Goal: Task Accomplishment & Management: Manage account settings

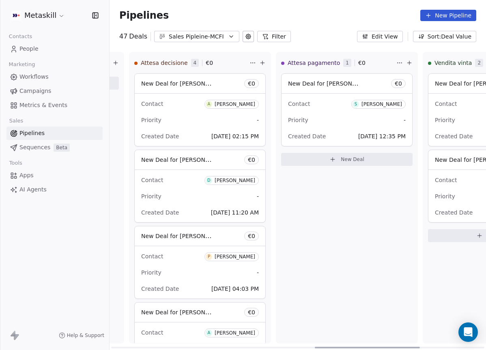
scroll to position [0, 730]
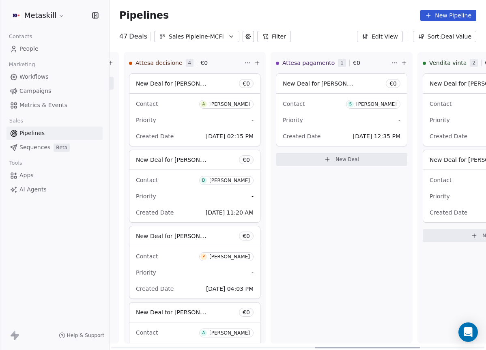
drag, startPoint x: 188, startPoint y: 347, endPoint x: 390, endPoint y: 358, distance: 203.3
click at [390, 349] on div at bounding box center [367, 348] width 105 height 2
click at [341, 142] on div "Created Date Sep 20, 2025 12:35 PM" at bounding box center [342, 136] width 118 height 13
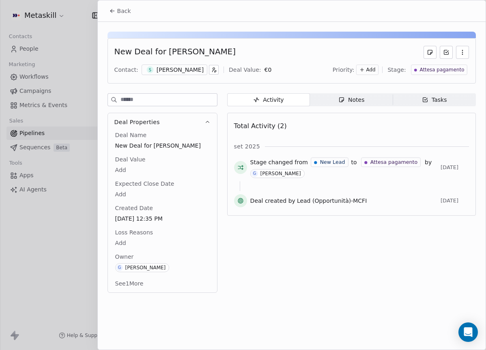
click at [189, 71] on div "[PERSON_NAME]" at bounding box center [180, 70] width 47 height 8
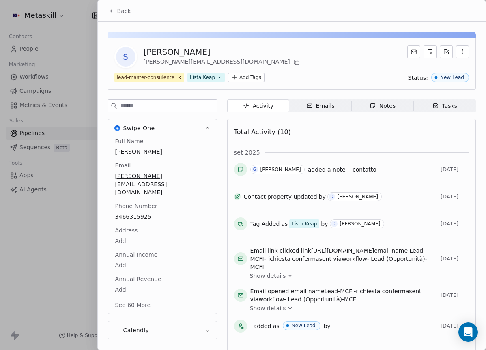
click at [164, 52] on div "[PERSON_NAME]" at bounding box center [223, 51] width 158 height 11
copy div "[PERSON_NAME]"
click at [293, 63] on icon at bounding box center [296, 62] width 6 height 6
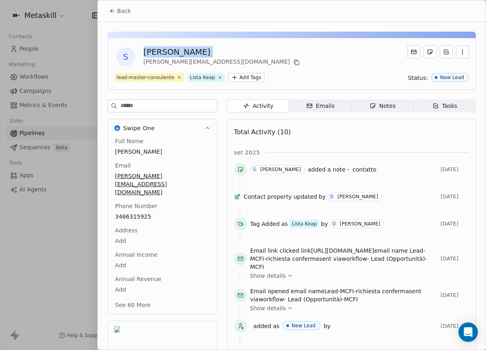
click at [124, 9] on span "Back" at bounding box center [124, 11] width 14 height 8
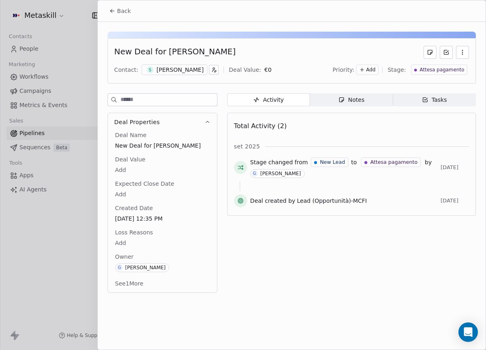
click at [442, 69] on span "Attesa pagamento" at bounding box center [442, 70] width 45 height 7
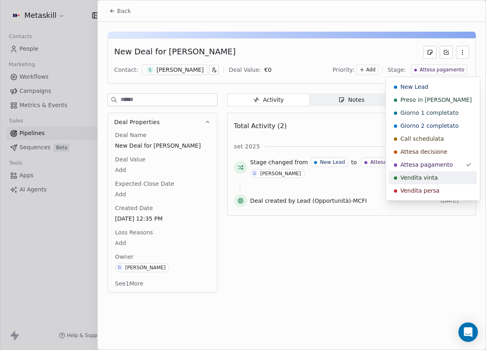
drag, startPoint x: 434, startPoint y: 177, endPoint x: 417, endPoint y: 171, distance: 18.1
click at [434, 177] on span "Vendita vinta" at bounding box center [419, 178] width 37 height 8
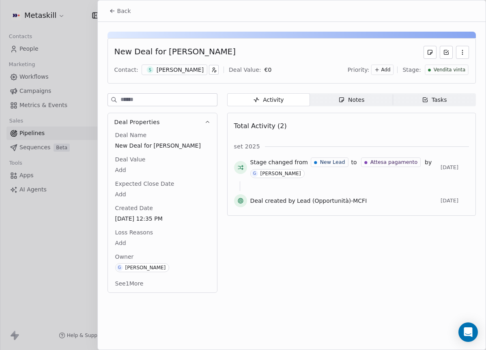
click at [120, 169] on body "Metaskill Contacts People Marketing Workflows Campaigns Metrics & Events Sales …" at bounding box center [243, 175] width 486 height 350
type input "*****"
click at [312, 251] on html "Metaskill Contacts People Marketing Workflows Campaigns Metrics & Events Sales …" at bounding box center [243, 175] width 486 height 350
click at [116, 11] on button "Back" at bounding box center [120, 11] width 32 height 15
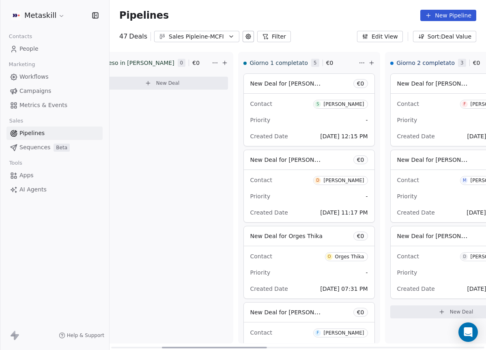
scroll to position [0, 196]
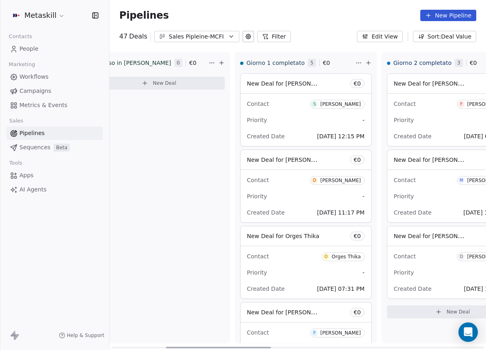
drag, startPoint x: 200, startPoint y: 348, endPoint x: 253, endPoint y: 343, distance: 53.4
click at [253, 347] on div at bounding box center [218, 348] width 105 height 2
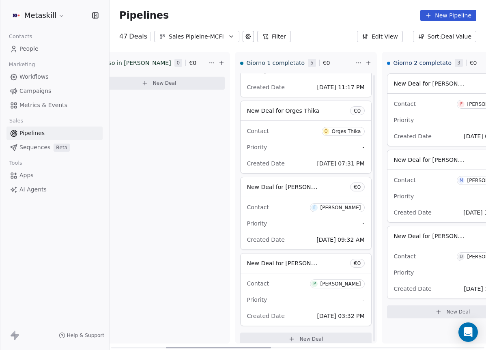
scroll to position [134, 0]
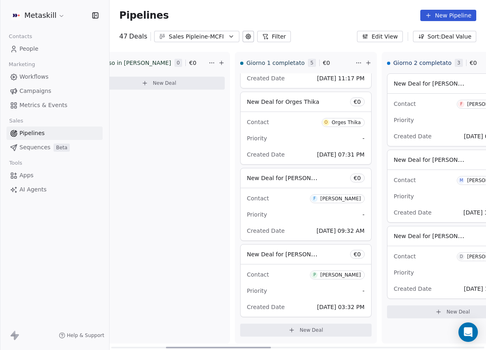
click at [262, 203] on div "Contact F Francesco Italiano" at bounding box center [306, 198] width 118 height 13
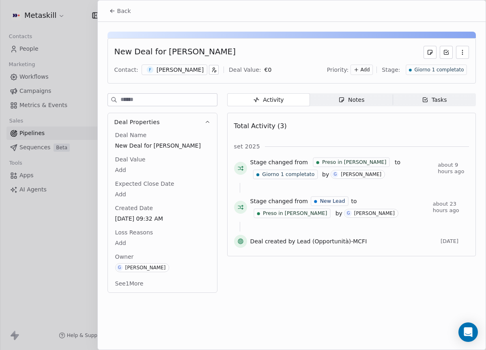
drag, startPoint x: 163, startPoint y: 51, endPoint x: 274, endPoint y: 49, distance: 110.4
click at [274, 49] on div "New Deal for [PERSON_NAME]" at bounding box center [291, 52] width 355 height 13
copy div "[PERSON_NAME]"
click at [240, 23] on div "New Deal for Francesco Italiano Contact: F Francesco Italiano Deal Value: € 0 P…" at bounding box center [292, 160] width 388 height 276
click at [129, 14] on button "Back" at bounding box center [120, 11] width 32 height 15
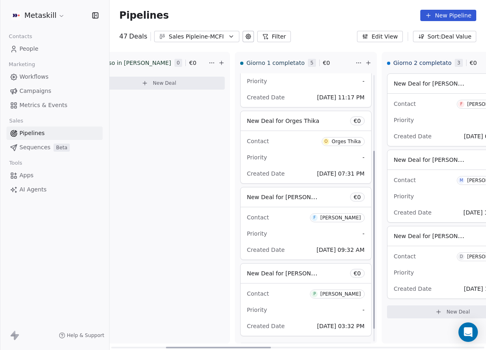
scroll to position [116, 0]
click at [320, 217] on div "[PERSON_NAME]" at bounding box center [340, 218] width 41 height 6
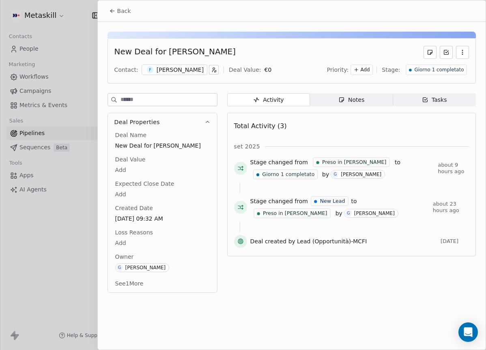
click at [436, 67] on span "Giorno 1 completato" at bounding box center [439, 70] width 50 height 7
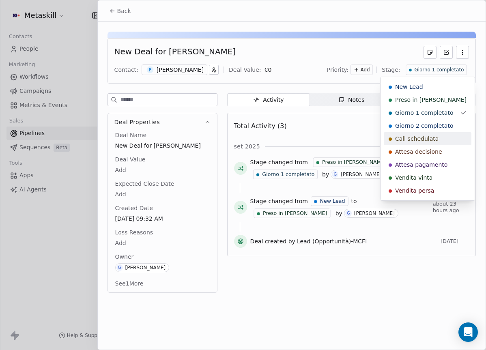
click at [432, 137] on span "Call schedulata" at bounding box center [416, 139] width 43 height 8
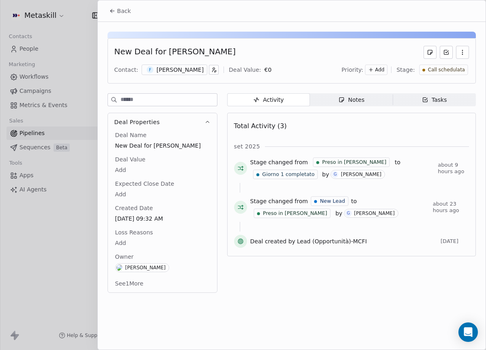
click at [130, 13] on span "Back" at bounding box center [124, 11] width 14 height 8
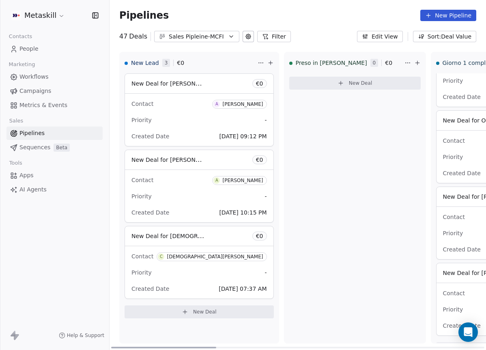
drag, startPoint x: 231, startPoint y: 348, endPoint x: 66, endPoint y: 317, distance: 168.4
click at [111, 347] on div at bounding box center [163, 348] width 105 height 2
click at [177, 106] on div "Contact A Alberto Gattinoni" at bounding box center [200, 103] width 136 height 13
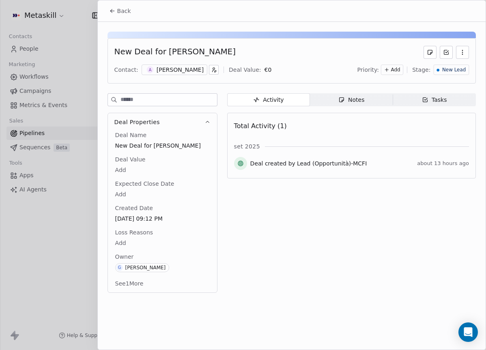
click at [185, 58] on div "New Deal for Alberto Gattinoni" at bounding box center [174, 52] width 121 height 13
click at [183, 67] on div "Alberto Gattinoni" at bounding box center [180, 70] width 47 height 8
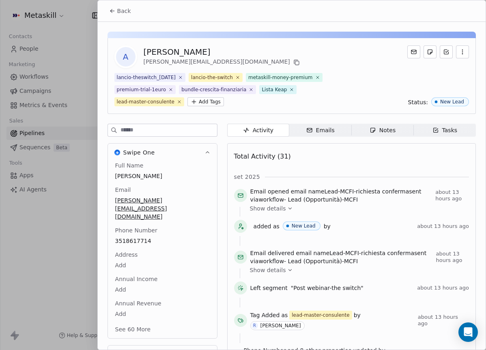
click at [135, 228] on div "Full Name Alberto Gattinoni Email alberto.gattinoni@gmail.com Phone Number 3518…" at bounding box center [163, 249] width 98 height 174
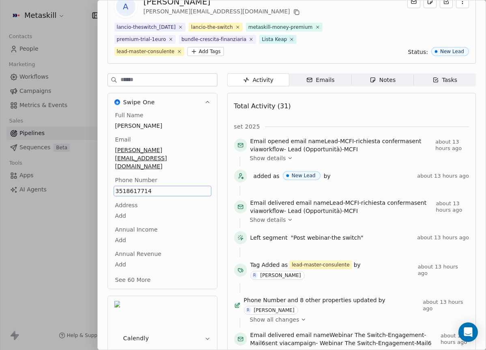
click at [181, 135] on div "Full Name Alberto Gattinoni Email alberto.gattinoni@gmail.com Phone Number 3518…" at bounding box center [163, 198] width 98 height 175
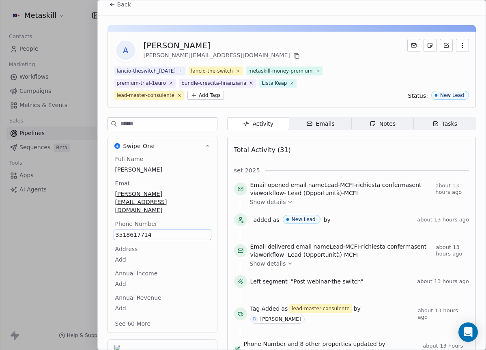
scroll to position [0, 0]
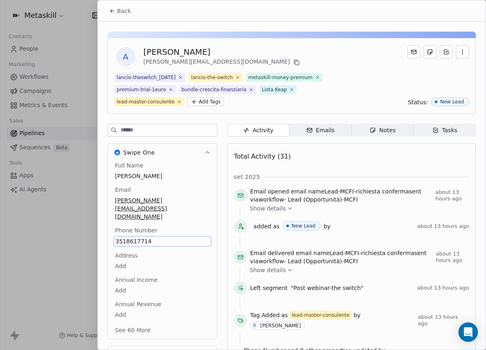
click at [213, 192] on div "Full Name Alberto Gattinoni Email alberto.gattinoni@gmail.com Phone Number 3518…" at bounding box center [162, 251] width 109 height 178
click at [208, 183] on div "Full Name Alberto Gattinoni Email alberto.gattinoni@gmail.com Phone Number 3518…" at bounding box center [163, 249] width 98 height 175
click at [375, 133] on icon "button" at bounding box center [373, 130] width 6 height 6
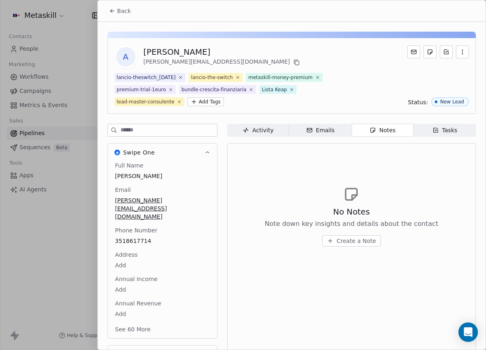
click at [357, 232] on div "No Notes Note down key insights and details about the contact Create a Note" at bounding box center [352, 226] width 174 height 41
click at [358, 235] on button "Create a Note" at bounding box center [351, 240] width 59 height 11
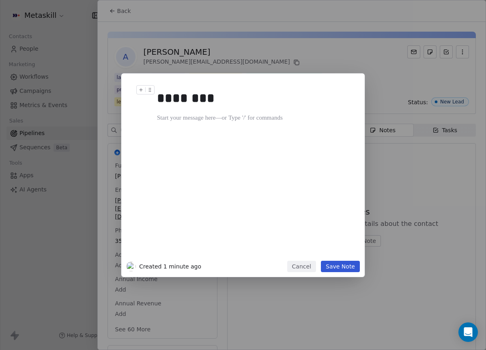
click at [344, 44] on div "******** Created 1 minute ago Cancel Save Note" at bounding box center [243, 175] width 486 height 350
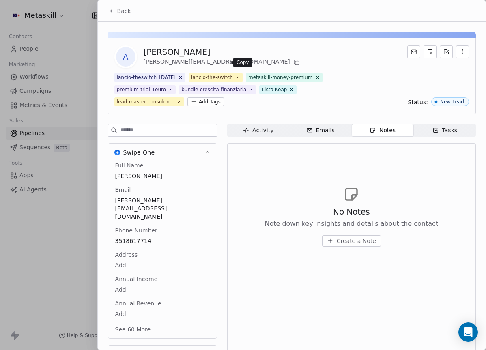
click at [293, 63] on icon at bounding box center [296, 62] width 6 height 6
click at [374, 131] on icon "button" at bounding box center [373, 130] width 6 height 6
click at [353, 241] on span "Create a Note" at bounding box center [356, 241] width 39 height 8
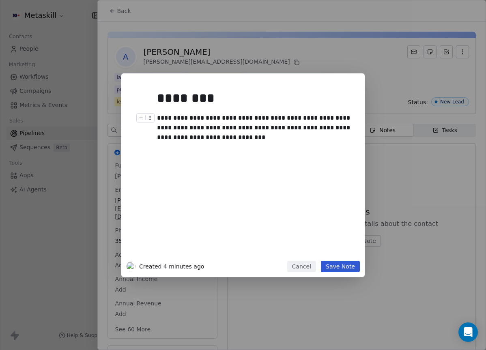
click at [264, 128] on div "**********" at bounding box center [255, 127] width 196 height 29
click at [327, 127] on div "**********" at bounding box center [255, 127] width 196 height 29
click at [168, 136] on div "**********" at bounding box center [255, 127] width 196 height 29
click at [182, 141] on div "**********" at bounding box center [255, 127] width 196 height 29
click at [229, 146] on div at bounding box center [255, 147] width 196 height 10
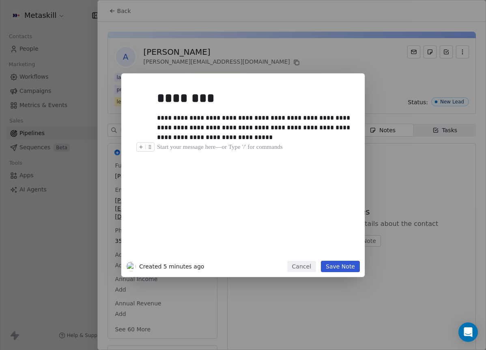
click at [230, 141] on div "**********" at bounding box center [255, 127] width 196 height 29
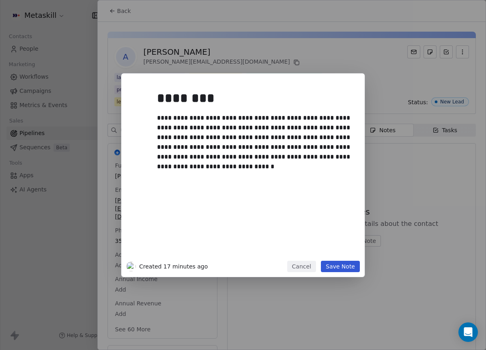
click at [334, 264] on button "Save Note" at bounding box center [340, 266] width 39 height 11
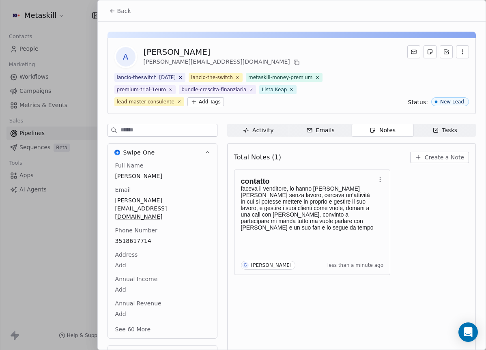
click at [169, 52] on div "Alberto Gattinoni" at bounding box center [223, 51] width 158 height 11
copy div "Alberto Gattinoni"
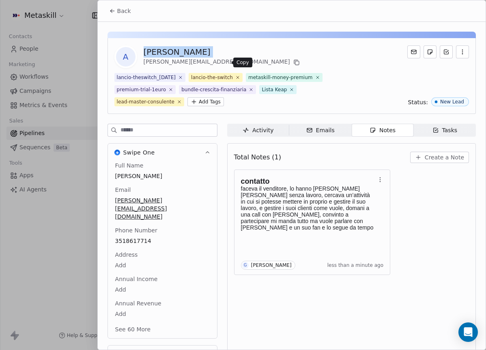
click at [293, 63] on icon at bounding box center [296, 62] width 6 height 6
click at [119, 7] on span "Back" at bounding box center [124, 11] width 14 height 8
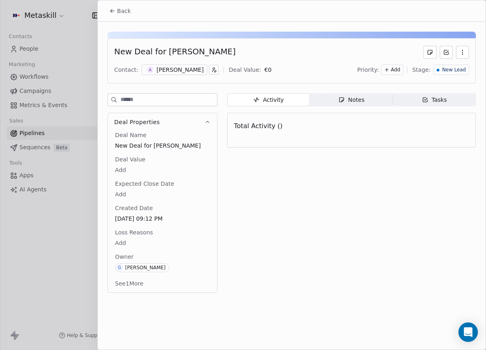
click at [454, 71] on span "New Lead" at bounding box center [454, 70] width 24 height 7
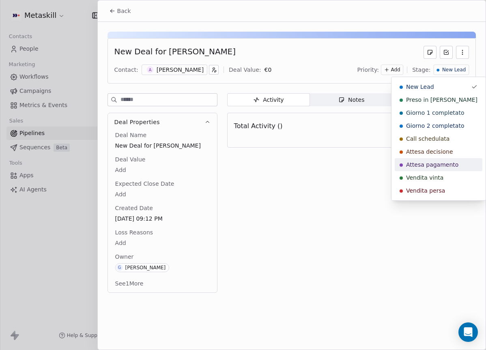
click at [446, 164] on span "Attesa pagamento" at bounding box center [432, 165] width 52 height 8
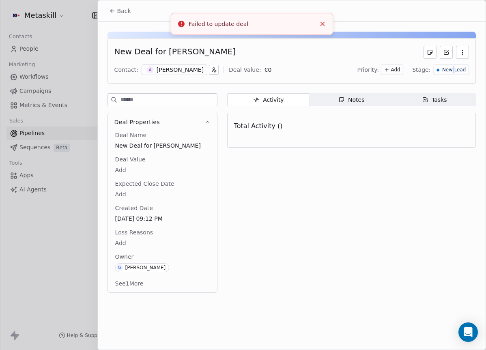
click at [455, 67] on span "New Lead" at bounding box center [454, 70] width 24 height 7
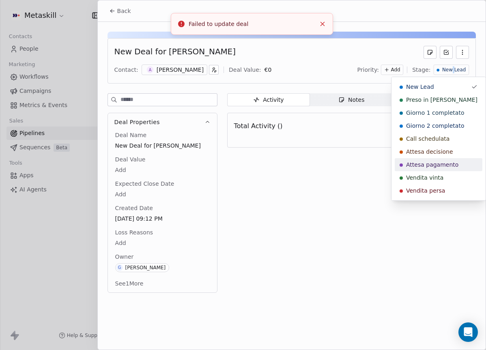
click at [442, 166] on span "Attesa pagamento" at bounding box center [432, 165] width 52 height 8
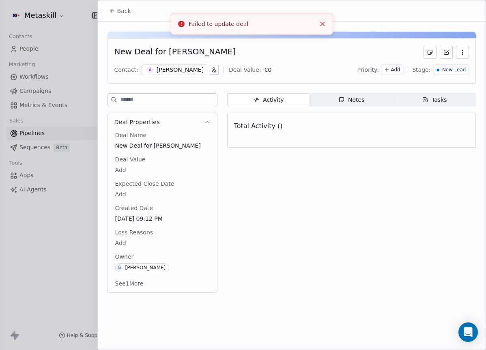
click at [468, 68] on div "New Lead" at bounding box center [451, 70] width 35 height 11
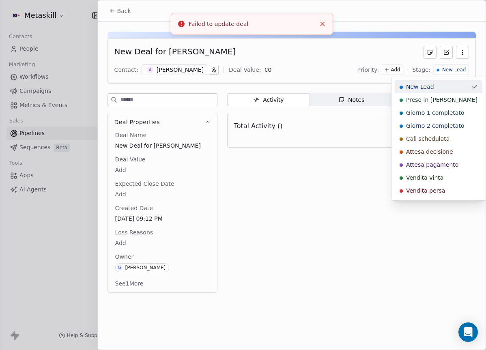
click at [451, 73] on html "Metaskill Contacts People Marketing Workflows Campaigns Metrics & Events Sales …" at bounding box center [243, 175] width 486 height 350
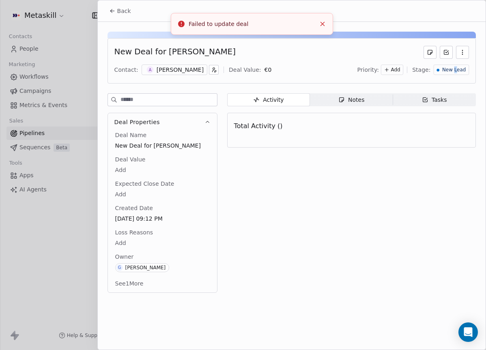
click at [457, 71] on span "New Lead" at bounding box center [454, 70] width 24 height 7
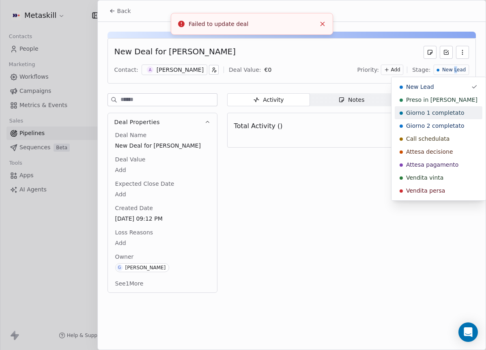
click at [444, 103] on span "Preso in carico" at bounding box center [441, 100] width 71 height 8
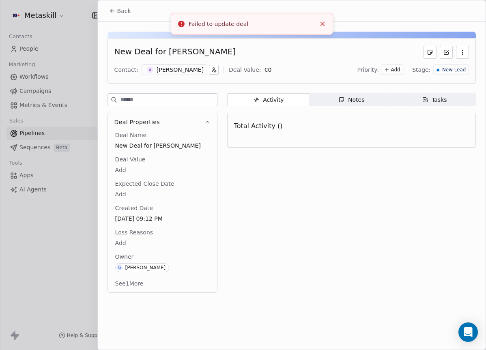
click at [175, 66] on div "Alberto Gattinoni" at bounding box center [180, 70] width 47 height 8
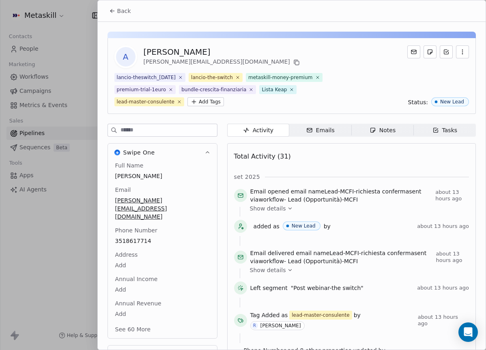
click at [110, 7] on button "Back" at bounding box center [120, 11] width 32 height 15
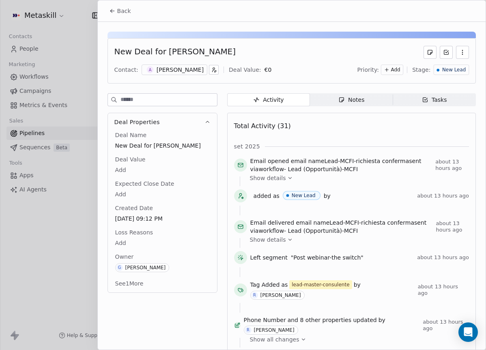
click at [460, 74] on div "New Lead" at bounding box center [451, 70] width 35 height 11
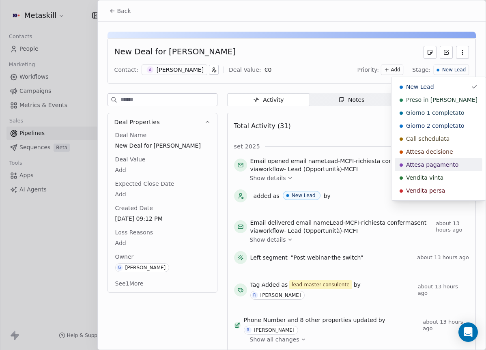
click at [442, 166] on span "Attesa pagamento" at bounding box center [432, 165] width 52 height 8
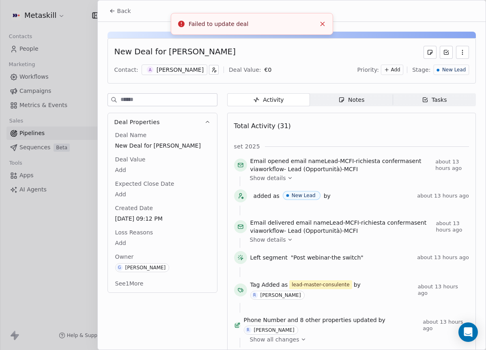
click at [245, 23] on div "Failed to update deal" at bounding box center [252, 24] width 127 height 9
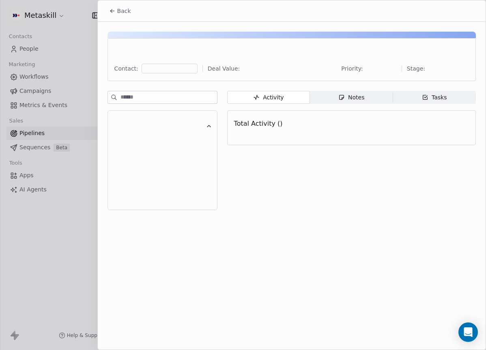
click at [118, 14] on span "Back" at bounding box center [124, 11] width 14 height 8
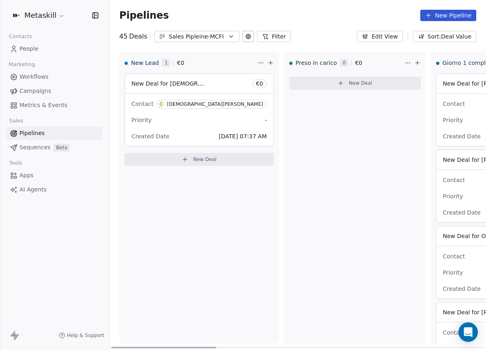
drag, startPoint x: 200, startPoint y: 346, endPoint x: 174, endPoint y: 315, distance: 40.3
click at [174, 347] on div at bounding box center [163, 348] width 105 height 2
drag, startPoint x: 195, startPoint y: 347, endPoint x: 140, endPoint y: 272, distance: 93.0
click at [171, 347] on div at bounding box center [163, 348] width 105 height 2
drag, startPoint x: 212, startPoint y: 347, endPoint x: 157, endPoint y: 343, distance: 55.0
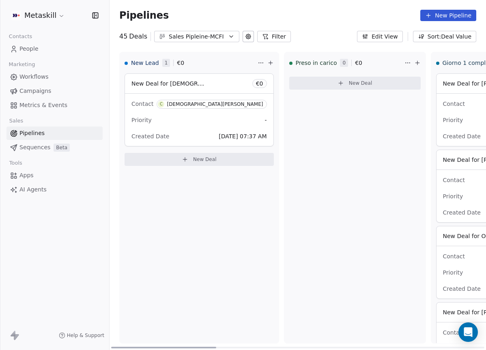
click at [165, 347] on div at bounding box center [163, 348] width 105 height 2
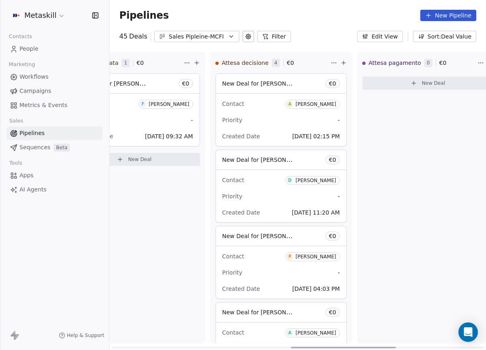
scroll to position [0, 668]
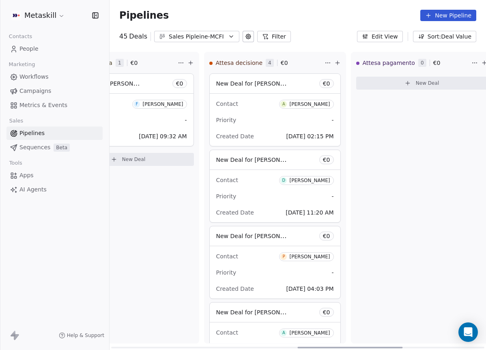
drag, startPoint x: 208, startPoint y: 347, endPoint x: 395, endPoint y: 337, distance: 186.6
click at [395, 347] on div at bounding box center [350, 348] width 105 height 2
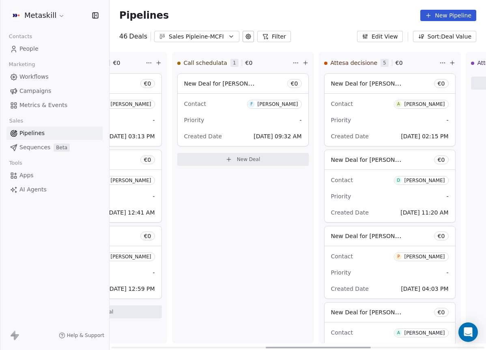
scroll to position [0, 554]
drag, startPoint x: 205, startPoint y: 347, endPoint x: 378, endPoint y: 252, distance: 197.3
click at [360, 347] on div at bounding box center [318, 348] width 105 height 2
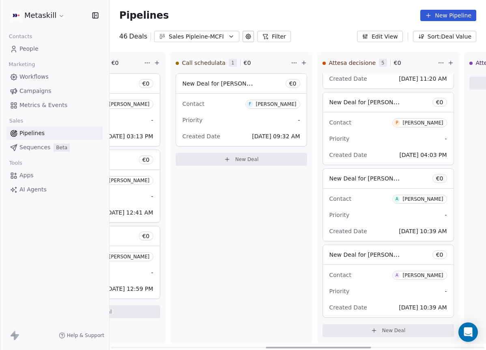
scroll to position [134, 0]
click at [369, 280] on div "Contact A Alberto Gattinoni" at bounding box center [389, 274] width 118 height 13
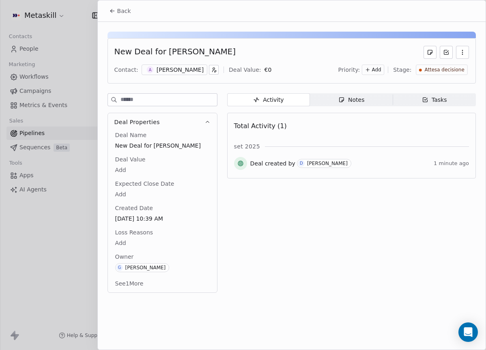
drag, startPoint x: 459, startPoint y: 67, endPoint x: 457, endPoint y: 72, distance: 5.7
click at [460, 68] on span "Attesa decisione" at bounding box center [445, 70] width 40 height 7
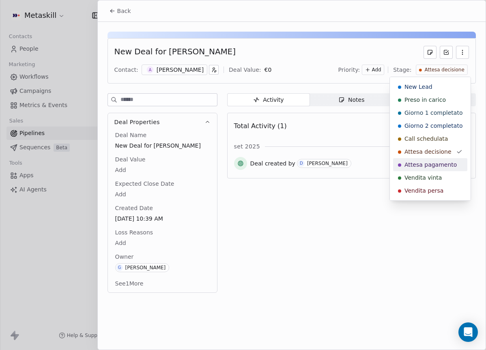
click at [448, 161] on span "Attesa pagamento" at bounding box center [431, 165] width 52 height 8
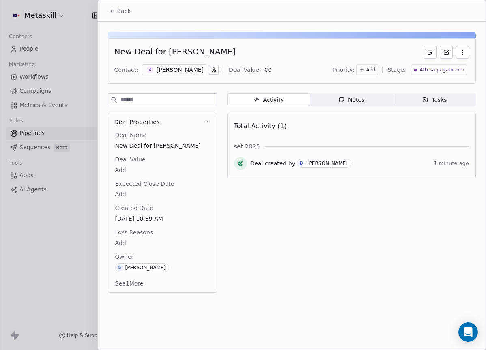
click at [371, 99] on span "Notes Notes" at bounding box center [351, 99] width 83 height 13
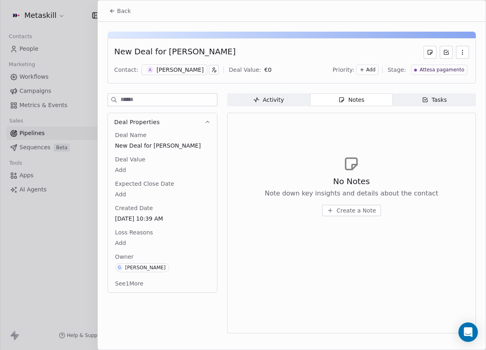
click at [187, 70] on div "Alberto Gattinoni" at bounding box center [180, 70] width 47 height 8
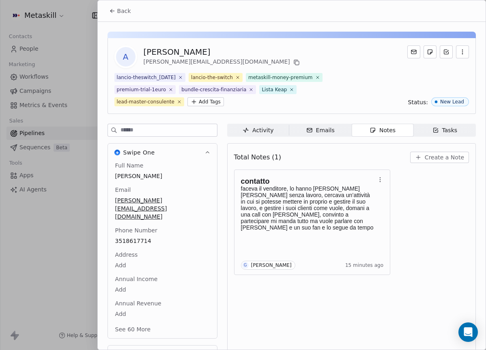
click at [114, 8] on icon at bounding box center [112, 11] width 6 height 6
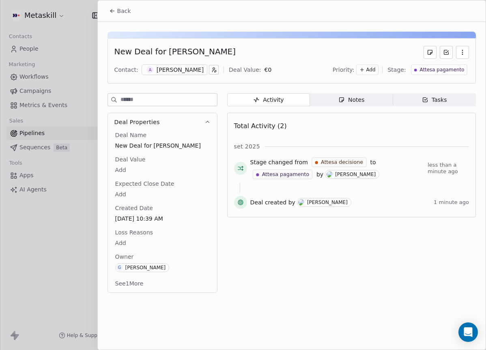
click at [118, 9] on span "Back" at bounding box center [124, 11] width 14 height 8
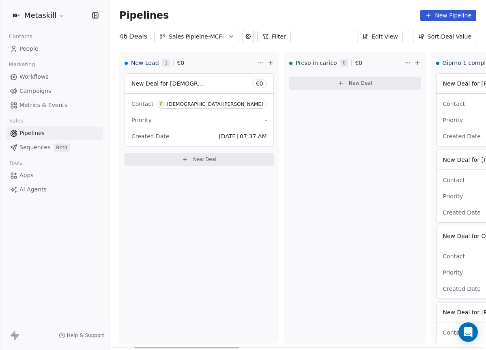
drag, startPoint x: 285, startPoint y: 347, endPoint x: 123, endPoint y: 335, distance: 163.2
click at [134, 347] on div at bounding box center [186, 348] width 105 height 2
click at [217, 231] on div "New Lead 1 € 0 New Deal for Christian Becerro € 0 Contact C Christian Becerro P…" at bounding box center [199, 198] width 160 height 292
click at [187, 101] on div "Contact C Christian Becerro" at bounding box center [200, 103] width 136 height 13
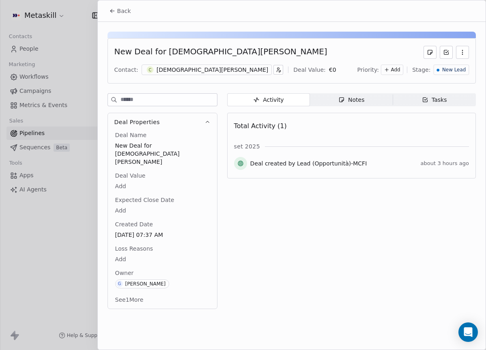
click at [177, 72] on div "[DEMOGRAPHIC_DATA][PERSON_NAME]" at bounding box center [213, 70] width 112 height 8
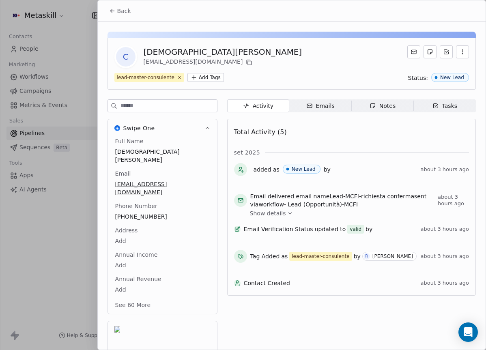
click at [153, 213] on span "+393279552526" at bounding box center [162, 217] width 95 height 8
click at [141, 213] on span "+393279552526" at bounding box center [163, 217] width 94 height 8
click at [141, 199] on input "**********" at bounding box center [162, 206] width 94 height 16
click at [203, 186] on html "Metaskill Contacts People Marketing Workflows Campaigns Metrics & Events Sales …" at bounding box center [243, 175] width 486 height 350
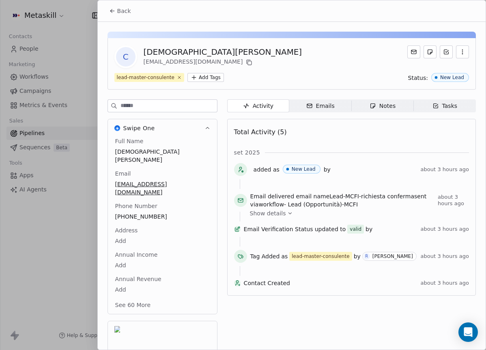
click at [371, 108] on icon "button" at bounding box center [373, 106] width 6 height 6
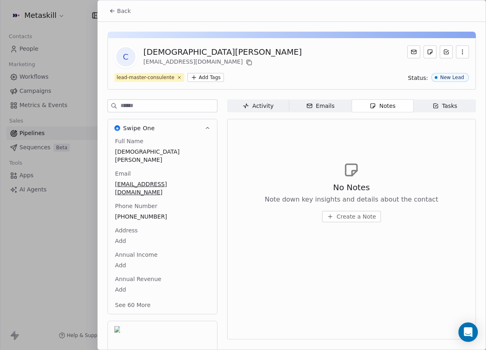
click at [349, 222] on div "No Notes Note down key insights and details about the contact Create a Note" at bounding box center [351, 192] width 235 height 100
click at [347, 211] on button "Create a Note" at bounding box center [351, 216] width 59 height 11
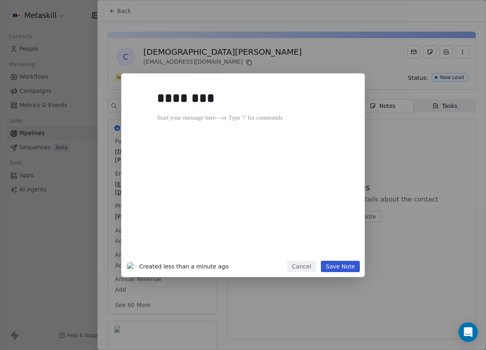
click at [424, 203] on div "******** Created less than a minute ago Cancel Save Note" at bounding box center [243, 175] width 486 height 204
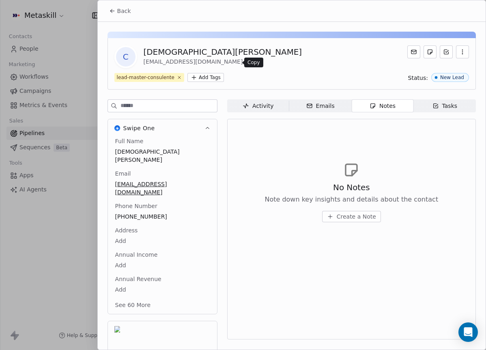
click at [248, 65] on icon at bounding box center [250, 63] width 4 height 4
click at [378, 109] on div "Notes" at bounding box center [383, 106] width 26 height 9
click at [362, 231] on div "No Notes Note down key insights and details about the contact Create a Note" at bounding box center [351, 192] width 235 height 100
click at [368, 222] on button "Create a Note" at bounding box center [351, 216] width 59 height 11
click at [307, 43] on div "******** Created 2 minutes ago Cancel Save Note" at bounding box center [243, 175] width 486 height 350
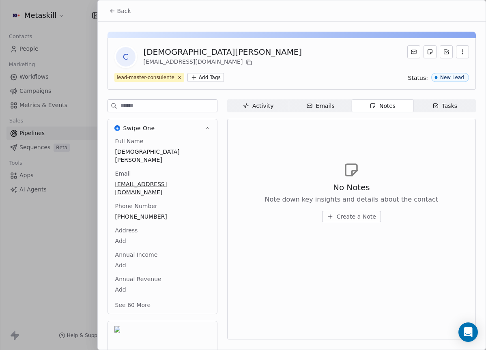
click at [362, 218] on span "Create a Note" at bounding box center [356, 217] width 39 height 8
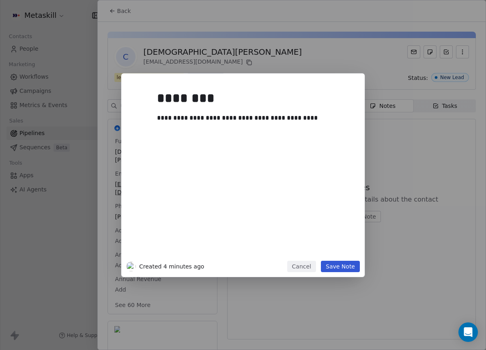
click at [352, 267] on button "Save Note" at bounding box center [340, 266] width 39 height 11
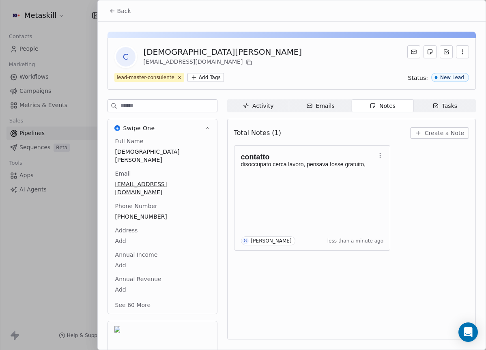
click at [120, 15] on button "Back" at bounding box center [120, 11] width 32 height 15
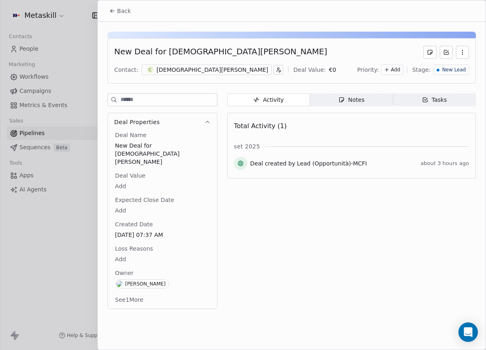
click at [448, 72] on span "New Lead" at bounding box center [454, 70] width 24 height 7
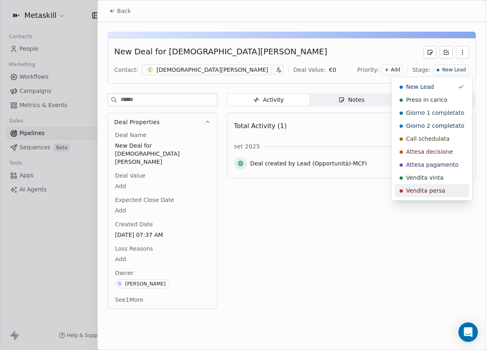
drag, startPoint x: 441, startPoint y: 188, endPoint x: 385, endPoint y: 204, distance: 57.7
click at [441, 189] on span "Vendita persa" at bounding box center [425, 191] width 39 height 8
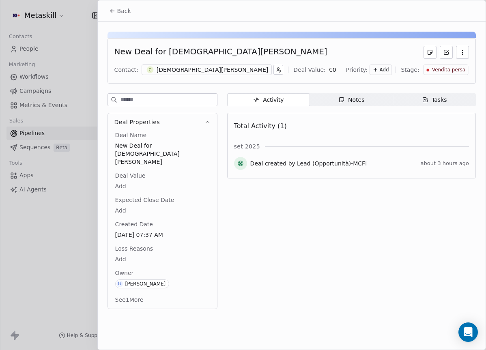
drag, startPoint x: 121, startPoint y: 231, endPoint x: 120, endPoint y: 237, distance: 5.7
click at [121, 245] on span "Loss Reasons" at bounding box center [134, 249] width 41 height 8
click at [122, 240] on body "Metaskill Contacts People Marketing Workflows Campaigns Metrics & Events Sales …" at bounding box center [243, 175] width 486 height 350
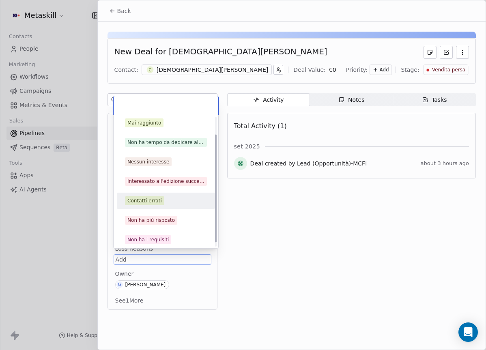
scroll to position [26, 0]
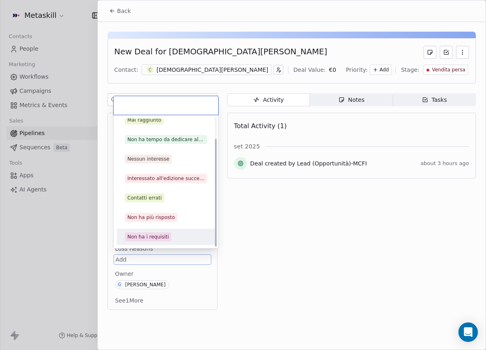
click at [165, 233] on span "Non ha i requisiti" at bounding box center [148, 237] width 46 height 9
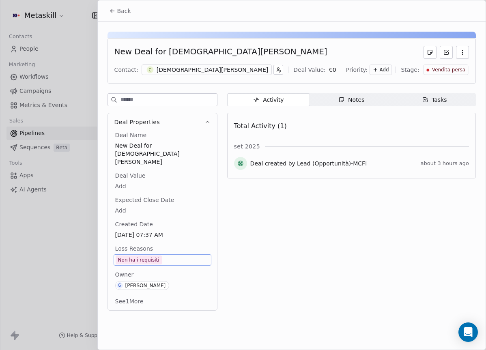
click at [149, 256] on div "Non ha i requisiti" at bounding box center [138, 260] width 41 height 8
click at [163, 256] on span "Non ha i requisiti" at bounding box center [163, 260] width 94 height 9
click at [111, 13] on icon at bounding box center [112, 11] width 6 height 6
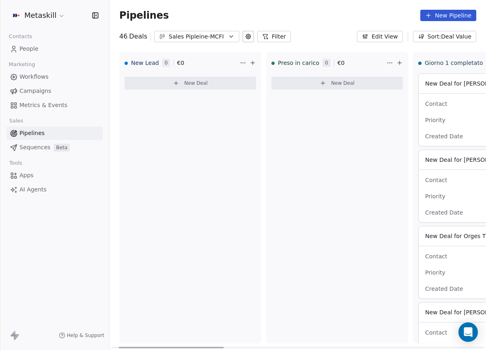
drag, startPoint x: 214, startPoint y: 347, endPoint x: 117, endPoint y: 227, distance: 153.8
click at [127, 347] on div at bounding box center [171, 348] width 105 height 2
click at [213, 30] on div "Pipelines New Pipeline" at bounding box center [298, 15] width 377 height 31
click at [213, 34] on div "Sales Pipleine-MCFI" at bounding box center [197, 36] width 56 height 9
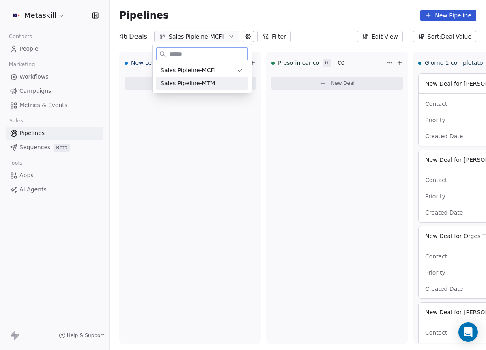
click at [220, 81] on div "Sales Pipeline-MTM" at bounding box center [202, 83] width 83 height 9
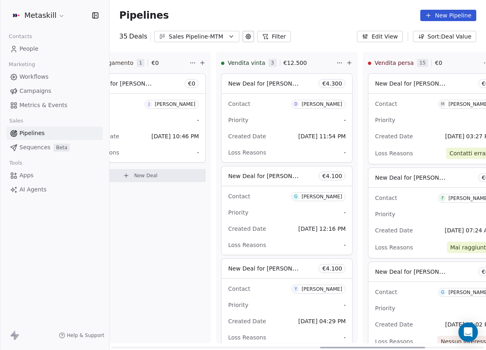
scroll to position [0, 960]
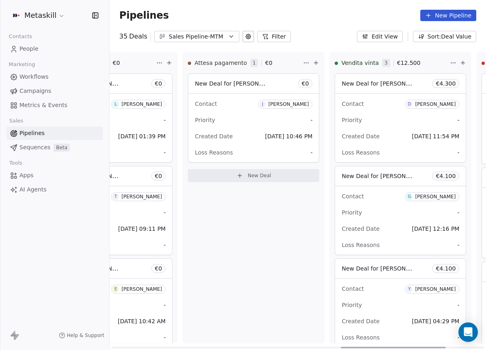
drag, startPoint x: 203, startPoint y: 347, endPoint x: 433, endPoint y: 313, distance: 232.7
click at [433, 347] on div at bounding box center [393, 348] width 105 height 2
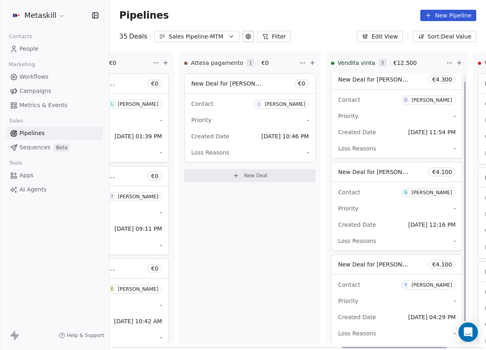
scroll to position [0, 0]
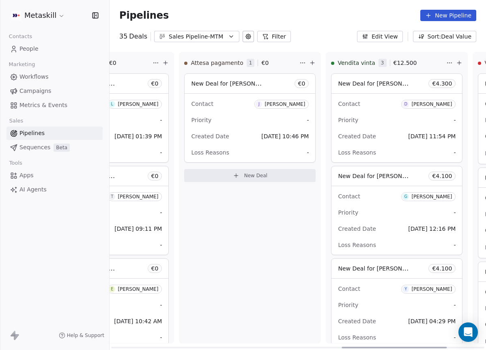
click at [234, 339] on div "Attesa pagamento 1 € 0 New Deal for Jimmi Boccato € 0 Contact J Jimmi Boccato P…" at bounding box center [250, 198] width 142 height 292
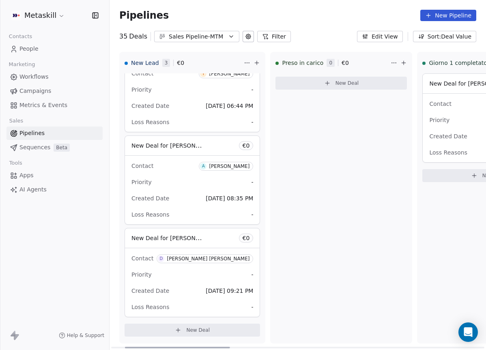
drag, startPoint x: 397, startPoint y: 347, endPoint x: 123, endPoint y: 342, distance: 274.4
click at [125, 349] on div at bounding box center [177, 348] width 105 height 2
click at [206, 108] on span "[DATE] 06:44 PM" at bounding box center [229, 106] width 47 height 6
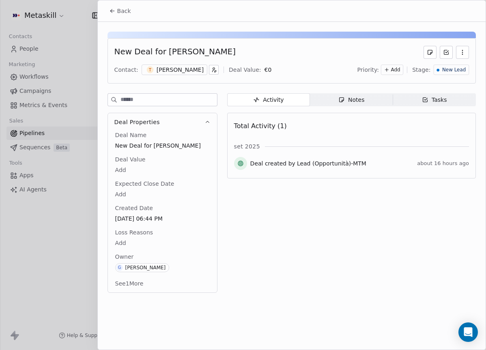
click at [203, 66] on div "[PERSON_NAME]" at bounding box center [180, 70] width 47 height 8
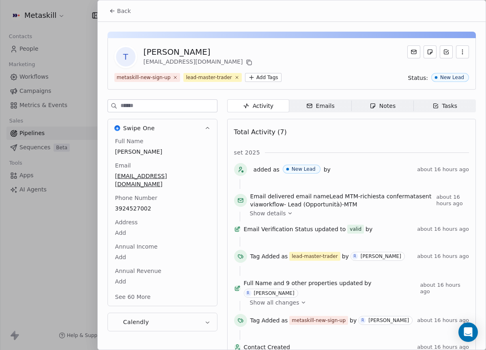
click at [171, 74] on span "metaskill-new-sign-up" at bounding box center [147, 77] width 66 height 9
click at [136, 204] on div "Full Name Tommaso Bernardoni Email tommaso.prs.2004@gmail.com Phone Number 3924…" at bounding box center [163, 220] width 98 height 166
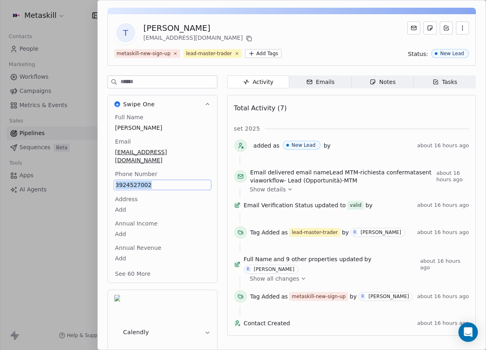
copy span "3924527002"
click at [374, 99] on div "Total Activity (7) set 2025 added as New Lead by about 16 hours ago Email deliv…" at bounding box center [351, 215] width 249 height 241
click at [386, 83] on div "Notes" at bounding box center [383, 82] width 26 height 9
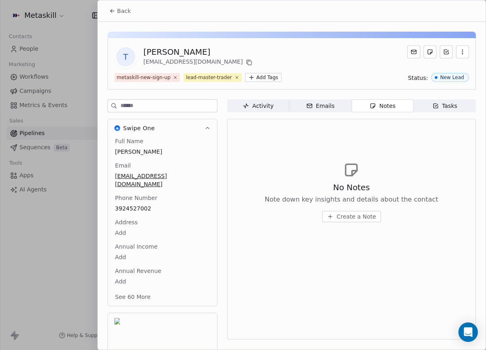
click at [366, 214] on span "Create a Note" at bounding box center [356, 217] width 39 height 8
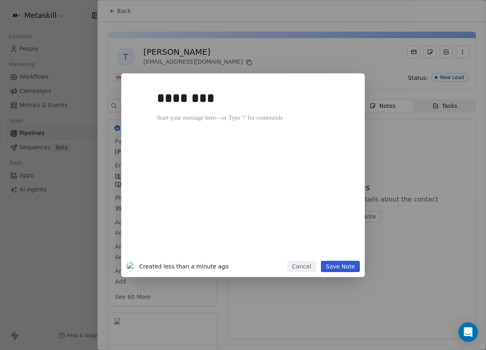
click at [382, 153] on div "******** Created less than a minute ago Cancel Save Note" at bounding box center [243, 175] width 486 height 204
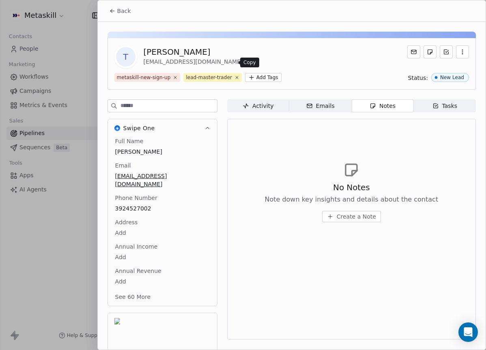
click at [246, 63] on icon at bounding box center [249, 62] width 6 height 6
click at [360, 220] on span "Create a Note" at bounding box center [356, 217] width 39 height 8
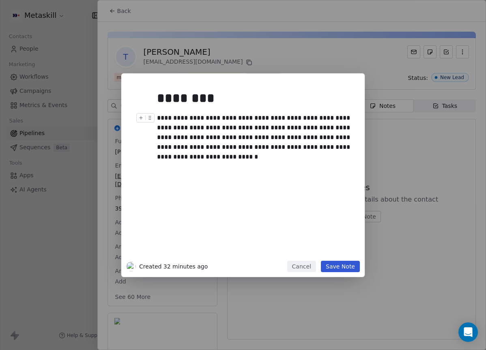
click at [320, 147] on div "**********" at bounding box center [255, 132] width 196 height 39
click at [321, 147] on div "**********" at bounding box center [255, 132] width 196 height 39
click at [350, 265] on button "Save Note" at bounding box center [340, 266] width 39 height 11
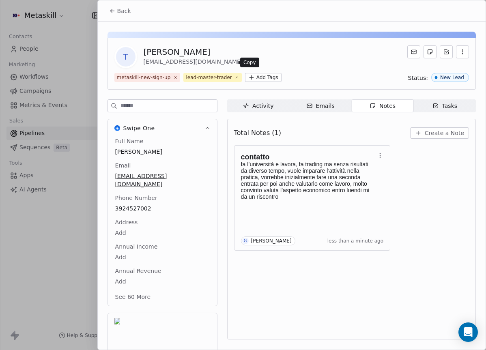
click at [244, 64] on button at bounding box center [249, 63] width 10 height 10
click at [124, 13] on span "Back" at bounding box center [124, 11] width 14 height 8
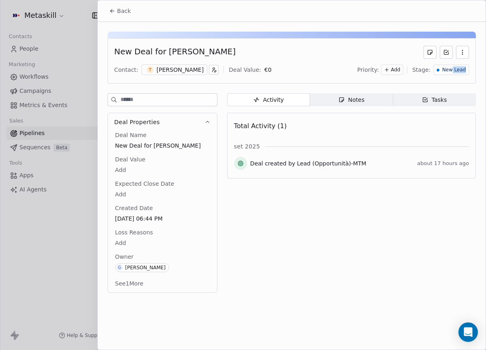
click at [453, 74] on div "New Lead" at bounding box center [451, 70] width 35 height 11
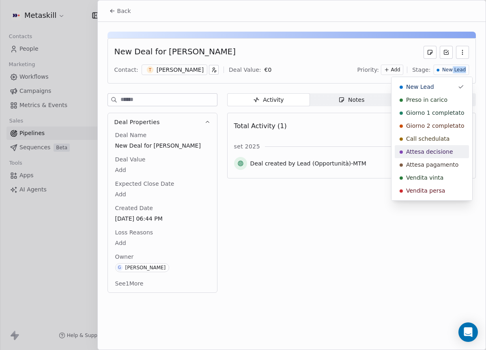
click at [438, 151] on span "Attesa decisione" at bounding box center [429, 152] width 47 height 8
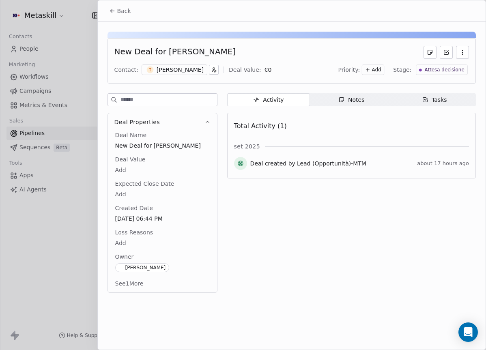
click at [120, 13] on span "Back" at bounding box center [124, 11] width 14 height 8
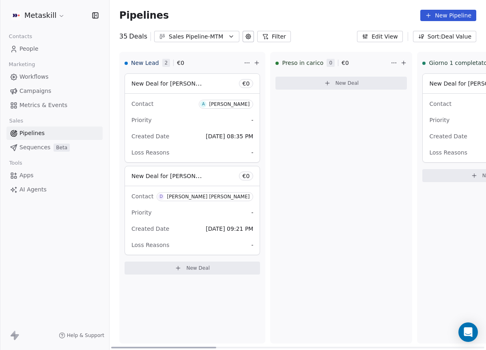
click at [234, 108] on div "Contact A [PERSON_NAME]" at bounding box center [193, 103] width 122 height 13
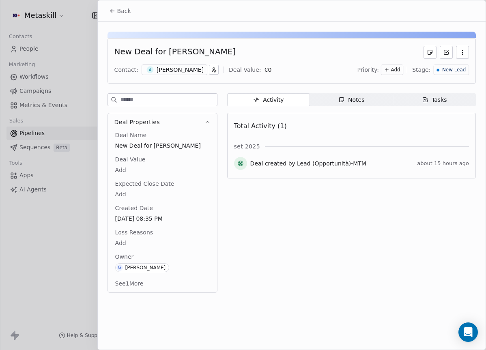
drag, startPoint x: 173, startPoint y: 69, endPoint x: 170, endPoint y: 73, distance: 5.8
click at [173, 70] on div "[PERSON_NAME]" at bounding box center [180, 70] width 47 height 8
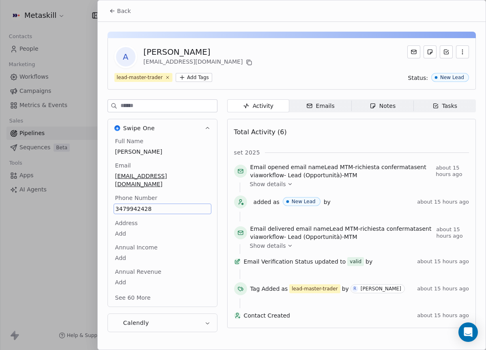
click at [362, 149] on div "set 2025" at bounding box center [351, 153] width 235 height 8
click at [384, 108] on div "Notes" at bounding box center [383, 106] width 26 height 9
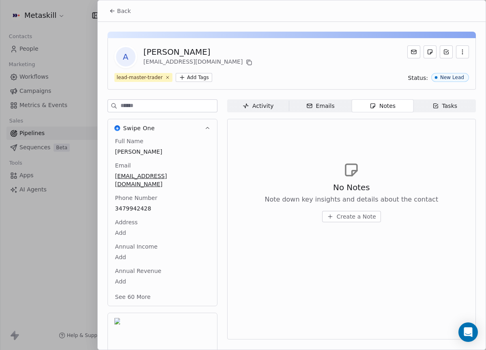
click at [374, 224] on div "No Notes Note down key insights and details about the contact Create a Note" at bounding box center [351, 192] width 235 height 100
click at [374, 218] on span "Create a Note" at bounding box center [356, 217] width 39 height 8
click at [388, 153] on div "******** Created 1 minute ago Cancel Save Note" at bounding box center [243, 175] width 486 height 204
click at [350, 219] on span "Create a Note" at bounding box center [356, 217] width 39 height 8
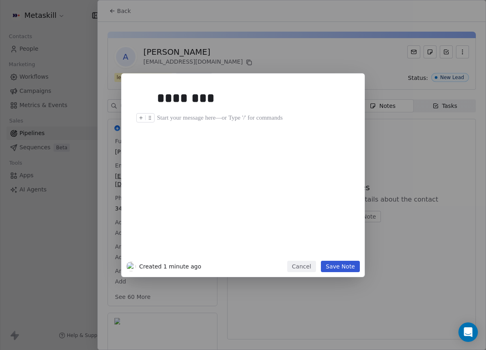
click at [216, 115] on div at bounding box center [255, 118] width 196 height 10
click at [338, 267] on button "Save Note" at bounding box center [340, 266] width 39 height 11
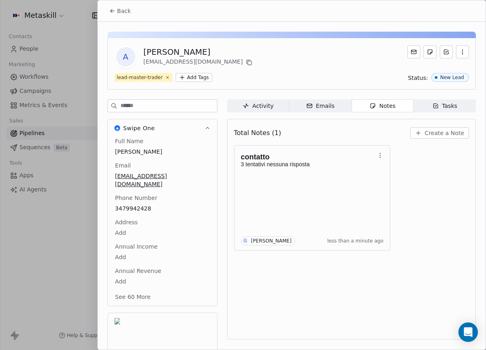
click at [137, 14] on div "Back" at bounding box center [292, 10] width 388 height 21
click at [131, 13] on button "Back" at bounding box center [120, 11] width 32 height 15
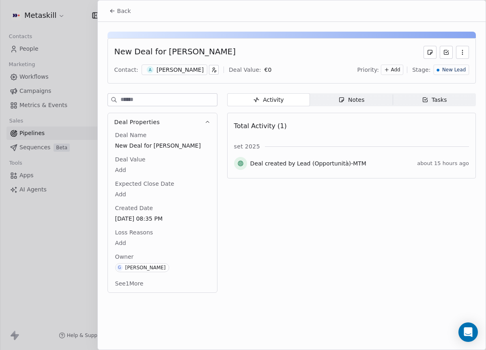
click at [441, 68] on div "New Lead" at bounding box center [451, 70] width 29 height 7
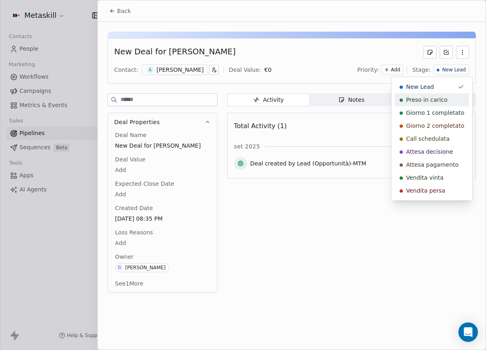
click at [436, 103] on span "Preso in carico" at bounding box center [426, 100] width 41 height 8
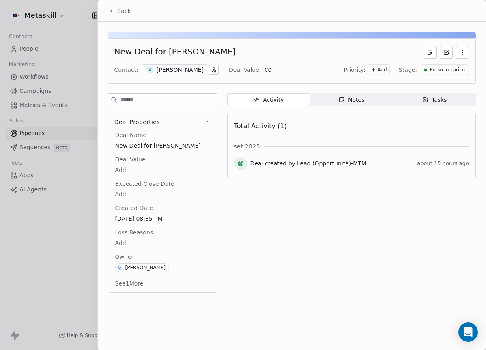
click at [125, 15] on span "Back" at bounding box center [124, 11] width 14 height 8
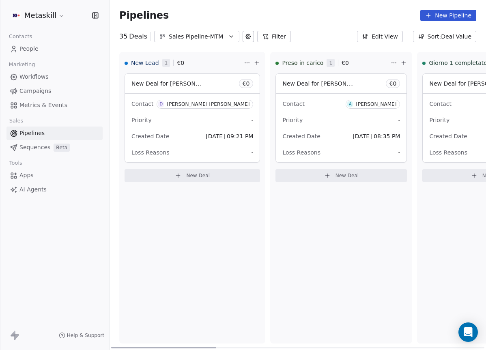
click at [220, 102] on div "[PERSON_NAME] [PERSON_NAME]" at bounding box center [208, 104] width 83 height 6
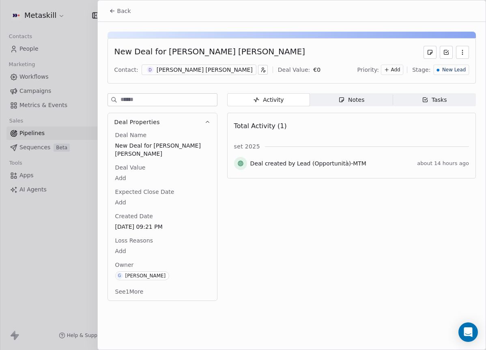
click at [184, 65] on div "D [PERSON_NAME] [PERSON_NAME]" at bounding box center [199, 70] width 115 height 11
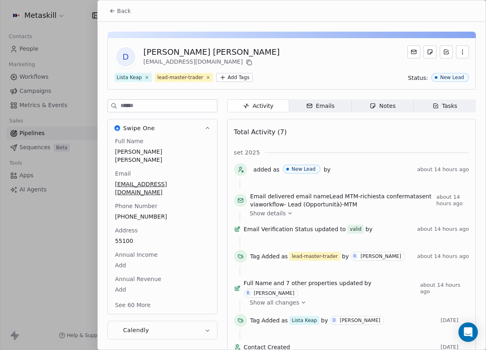
scroll to position [24, 0]
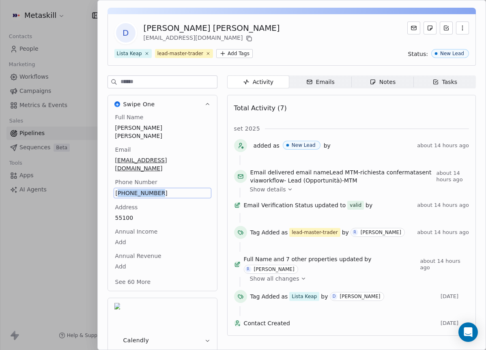
click at [132, 189] on span "[PHONE_NUMBER]" at bounding box center [163, 193] width 94 height 8
click at [132, 177] on input "**********" at bounding box center [162, 182] width 94 height 16
click at [368, 132] on html "Metaskill Contacts People Marketing Workflows Campaigns Metrics & Events Sales …" at bounding box center [243, 175] width 486 height 350
click at [390, 91] on div "Activity Activity Emails Emails Notes Notes Tasks Tasks Total Activity (7) set …" at bounding box center [351, 231] width 249 height 312
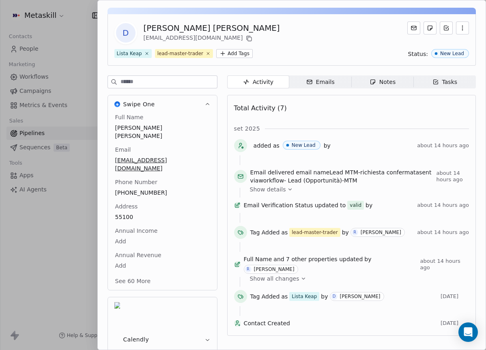
click at [396, 84] on span "Notes Notes" at bounding box center [382, 81] width 62 height 13
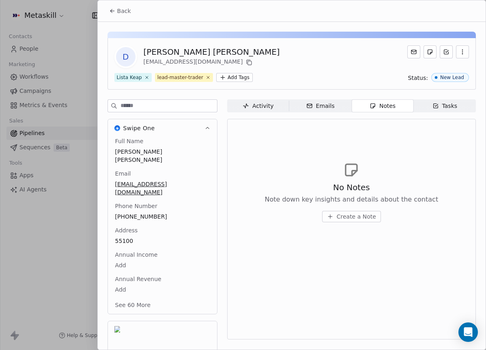
click at [354, 214] on span "Create a Note" at bounding box center [356, 217] width 39 height 8
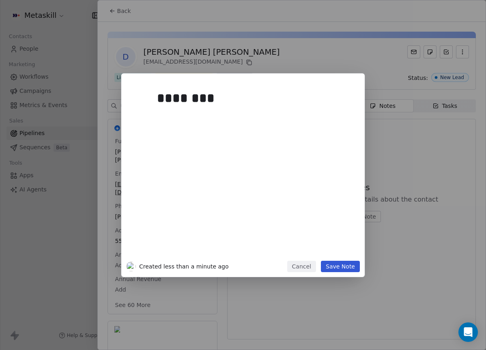
click at [211, 154] on div "********" at bounding box center [255, 171] width 196 height 173
drag, startPoint x: 188, startPoint y: 119, endPoint x: 188, endPoint y: 115, distance: 4.1
click at [188, 119] on div at bounding box center [255, 118] width 196 height 10
click at [189, 114] on div at bounding box center [255, 118] width 196 height 10
click at [0, 60] on div "******** Created less than a minute ago Cancel Save Note" at bounding box center [243, 175] width 486 height 350
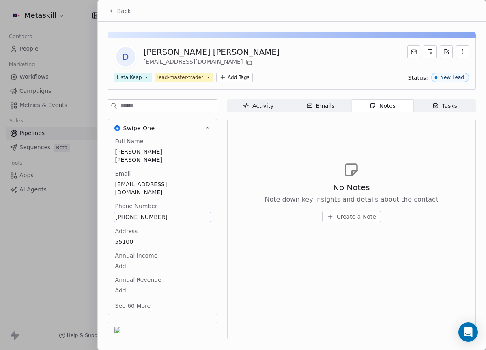
click at [141, 213] on span "+393429124711" at bounding box center [163, 217] width 94 height 8
click at [132, 213] on span "+393429124711" at bounding box center [163, 217] width 94 height 8
click at [132, 200] on input "**********" at bounding box center [162, 206] width 94 height 16
click at [289, 139] on html "Metaskill Contacts People Marketing Workflows Campaigns Metrics & Events Sales …" at bounding box center [243, 175] width 486 height 350
drag, startPoint x: 289, startPoint y: 139, endPoint x: 366, endPoint y: 212, distance: 105.9
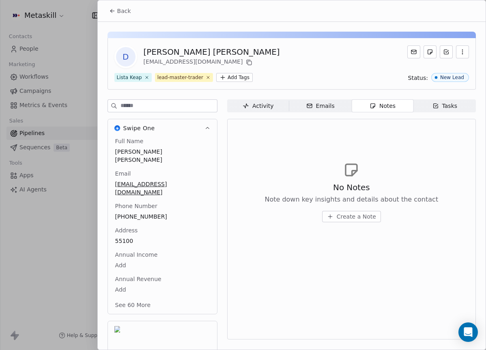
click at [366, 212] on button "Create a Note" at bounding box center [351, 216] width 59 height 11
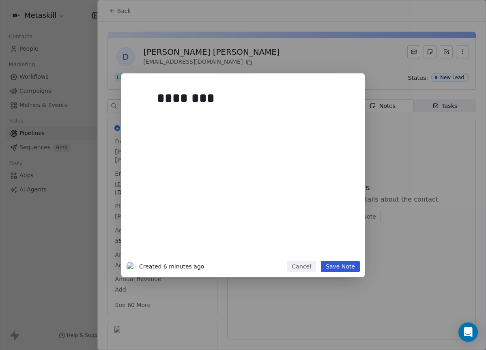
drag, startPoint x: 366, startPoint y: 212, endPoint x: 171, endPoint y: 118, distance: 216.0
click at [171, 118] on div at bounding box center [255, 118] width 196 height 10
click at [175, 112] on div "********" at bounding box center [255, 171] width 196 height 173
click at [407, 125] on div "******** Created 6 minutes ago Cancel Save Note" at bounding box center [243, 175] width 486 height 204
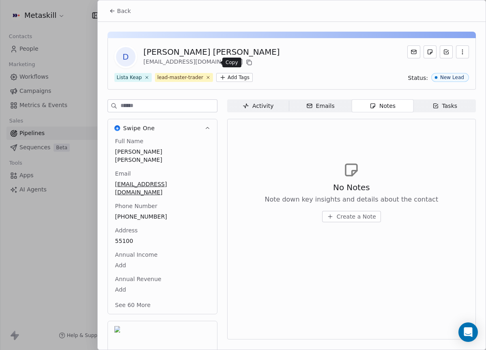
click at [246, 63] on icon at bounding box center [249, 62] width 6 height 6
click at [319, 66] on div "D Diego stefani Diego stefani dstefani444@gmail.com" at bounding box center [291, 56] width 355 height 23
click at [382, 208] on div "No Notes Note down key insights and details about the contact Create a Note" at bounding box center [352, 202] width 174 height 41
click at [371, 213] on span "Create a Note" at bounding box center [356, 217] width 39 height 8
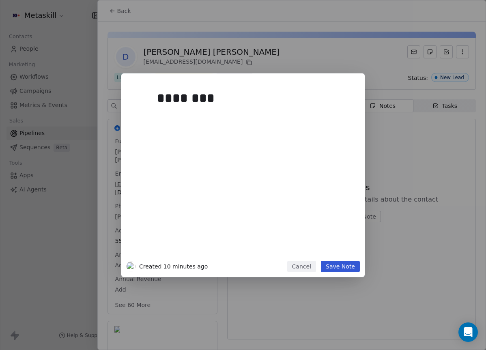
click at [181, 116] on div at bounding box center [255, 118] width 196 height 10
click at [179, 113] on div at bounding box center [255, 118] width 196 height 10
click at [322, 157] on div "**********" at bounding box center [255, 171] width 196 height 173
click at [410, 155] on div "**********" at bounding box center [243, 175] width 486 height 204
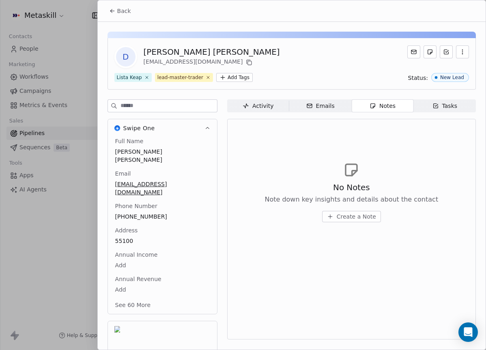
click at [367, 219] on span "Create a Note" at bounding box center [356, 217] width 39 height 8
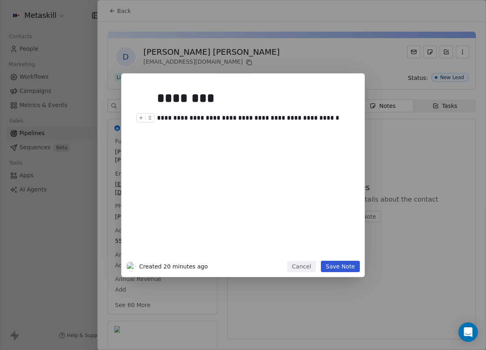
click at [336, 137] on div "**********" at bounding box center [255, 171] width 196 height 173
click at [319, 119] on div "**********" at bounding box center [255, 122] width 196 height 19
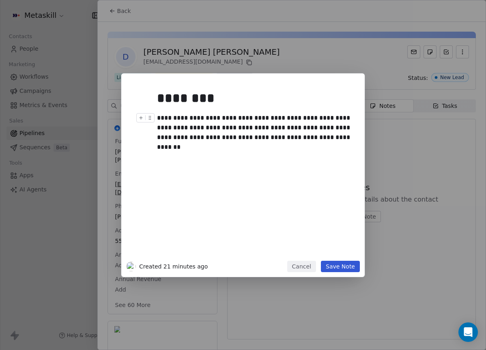
click at [343, 269] on button "Save Note" at bounding box center [340, 266] width 39 height 11
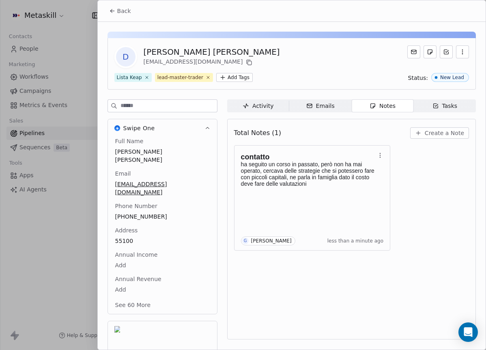
click at [451, 83] on div "D Diego stefani Diego stefani dstefani444@gmail.com Lista Keap lead-master-trad…" at bounding box center [292, 64] width 369 height 52
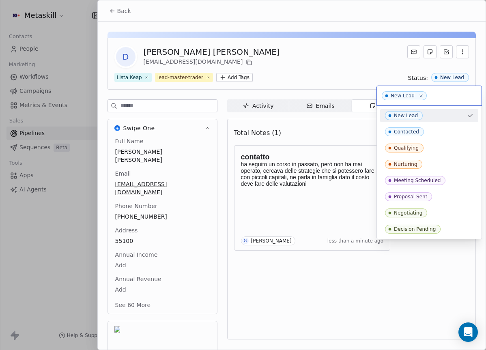
click at [196, 26] on html "Metaskill Contacts People Marketing Workflows Campaigns Metrics & Events Sales …" at bounding box center [243, 175] width 486 height 350
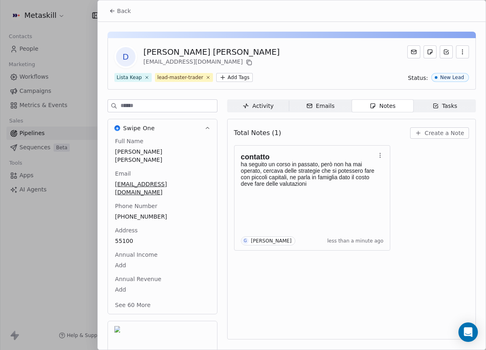
click at [114, 10] on icon at bounding box center [112, 11] width 6 height 6
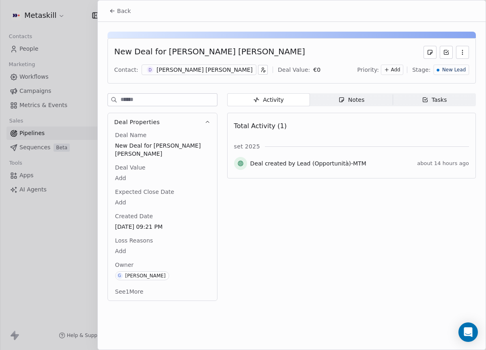
drag, startPoint x: 453, startPoint y: 67, endPoint x: 451, endPoint y: 70, distance: 4.2
click at [453, 67] on span "New Lead" at bounding box center [454, 70] width 24 height 7
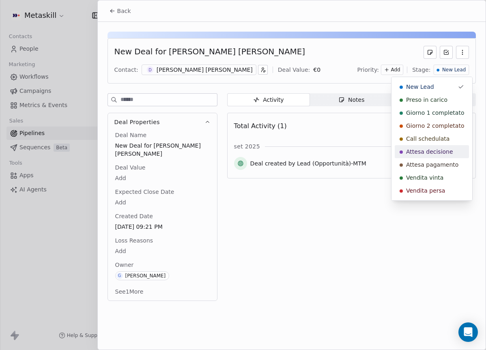
drag, startPoint x: 431, startPoint y: 152, endPoint x: 410, endPoint y: 148, distance: 21.0
click at [431, 153] on span "Attesa decisione" at bounding box center [429, 152] width 47 height 8
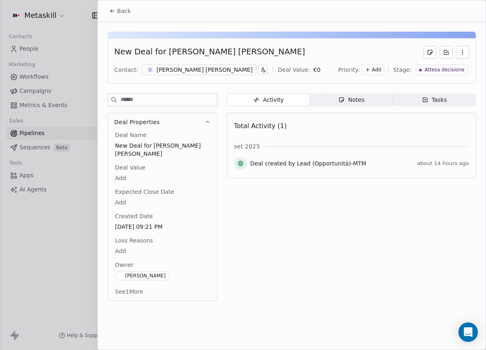
drag, startPoint x: 205, startPoint y: 66, endPoint x: 224, endPoint y: 73, distance: 19.7
click at [206, 67] on div "[PERSON_NAME] [PERSON_NAME]" at bounding box center [205, 70] width 96 height 8
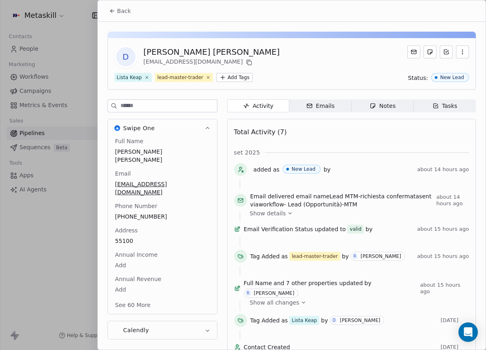
click at [403, 104] on span "Notes Notes" at bounding box center [382, 105] width 62 height 13
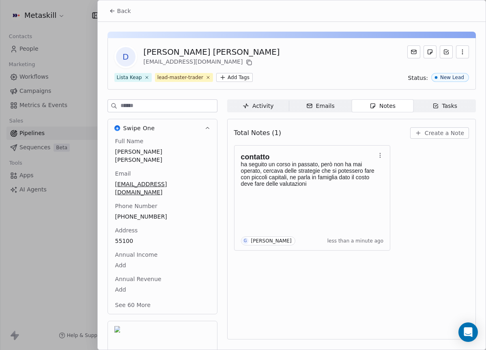
click at [446, 135] on span "Create a Note" at bounding box center [444, 133] width 39 height 8
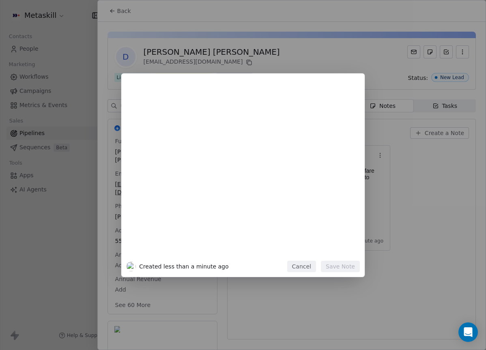
drag, startPoint x: 429, startPoint y: 154, endPoint x: 423, endPoint y: 164, distance: 12.4
click at [429, 154] on div "Created less than a minute ago Cancel Save Note" at bounding box center [243, 175] width 486 height 204
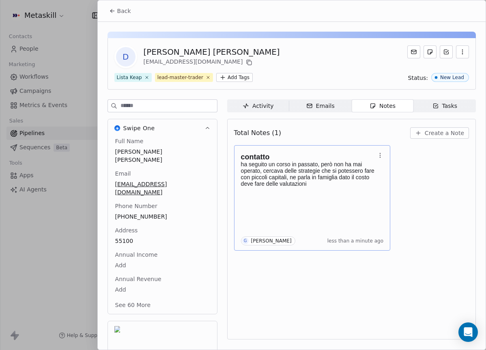
click at [305, 197] on div "contatto ha seguito un corso in passato, però non ha mai operato, cercava delle…" at bounding box center [312, 198] width 143 height 95
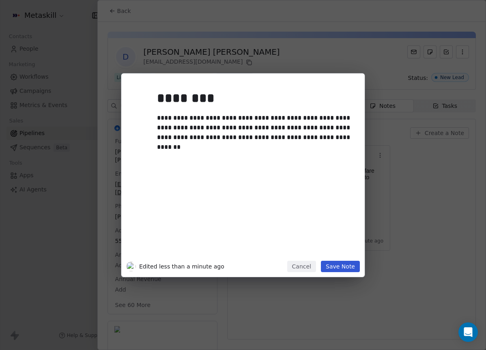
click at [321, 129] on div "**********" at bounding box center [255, 127] width 196 height 29
click at [318, 138] on div "**********" at bounding box center [255, 127] width 196 height 29
click at [164, 147] on div "**********" at bounding box center [255, 132] width 196 height 39
click at [360, 265] on div "**********" at bounding box center [243, 175] width 244 height 204
click at [356, 267] on button "Save Note" at bounding box center [340, 266] width 39 height 11
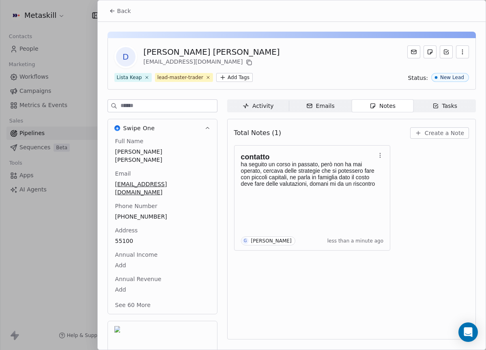
click at [116, 17] on button "Back" at bounding box center [120, 11] width 32 height 15
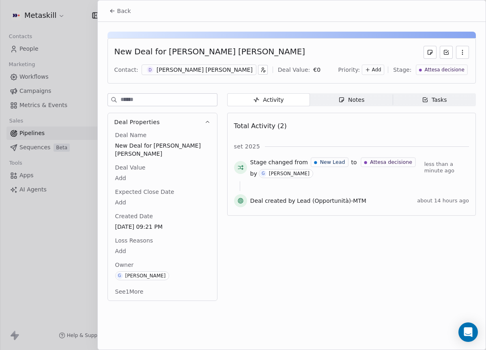
click at [110, 4] on button "Back" at bounding box center [120, 11] width 32 height 15
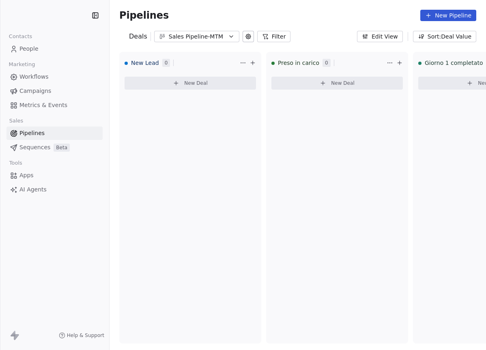
click at [228, 36] on icon "button" at bounding box center [231, 36] width 6 height 6
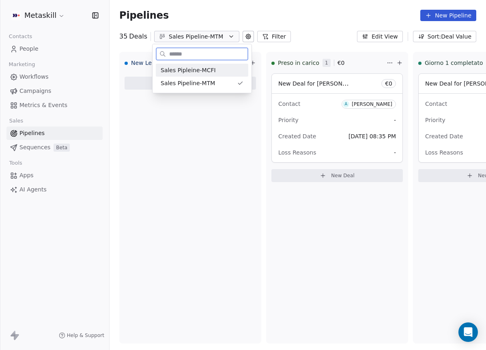
click at [227, 71] on div "Sales Pipleine-MCFI" at bounding box center [202, 70] width 83 height 9
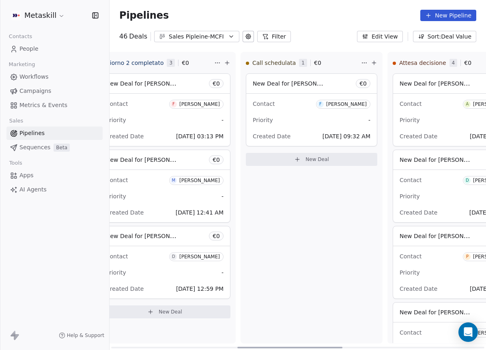
scroll to position [0, 470]
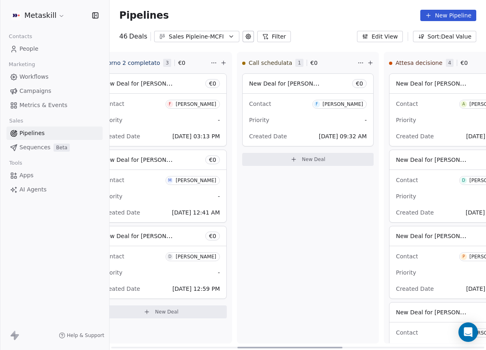
drag, startPoint x: 209, startPoint y: 348, endPoint x: 341, endPoint y: 351, distance: 131.5
click at [341, 349] on div at bounding box center [289, 348] width 105 height 2
click at [285, 92] on div "New Deal for [PERSON_NAME] € 0" at bounding box center [308, 83] width 131 height 19
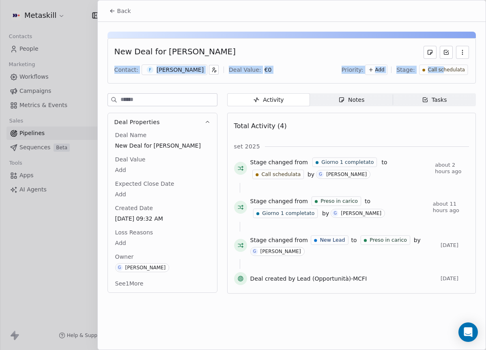
drag, startPoint x: 445, startPoint y: 67, endPoint x: 379, endPoint y: 40, distance: 71.0
click at [379, 40] on div "New Deal for [PERSON_NAME] Contact: F [PERSON_NAME] Deal Value: € 0 Priority: A…" at bounding box center [292, 60] width 369 height 45
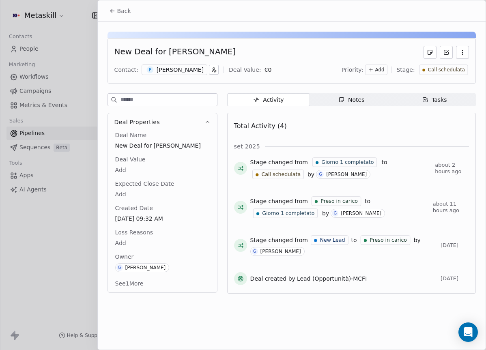
click at [379, 40] on div "New Deal for [PERSON_NAME] Contact: F [PERSON_NAME] Deal Value: € 0 Priority: A…" at bounding box center [292, 60] width 369 height 45
click at [171, 68] on div "[PERSON_NAME]" at bounding box center [180, 70] width 47 height 8
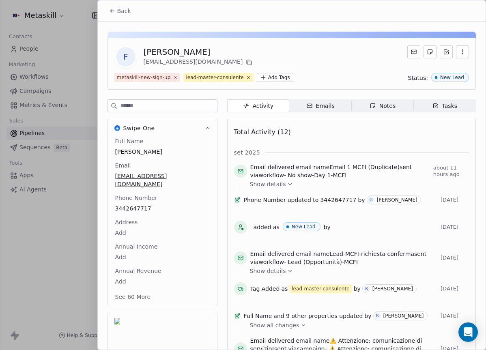
scroll to position [26, 0]
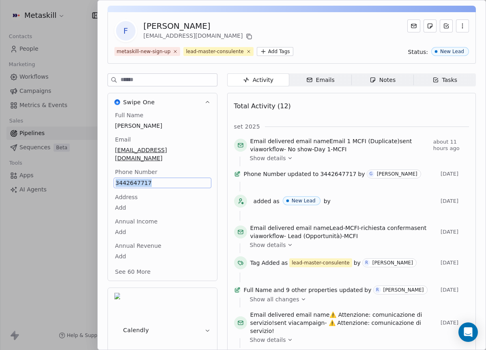
click at [393, 82] on div "Notes" at bounding box center [383, 80] width 26 height 9
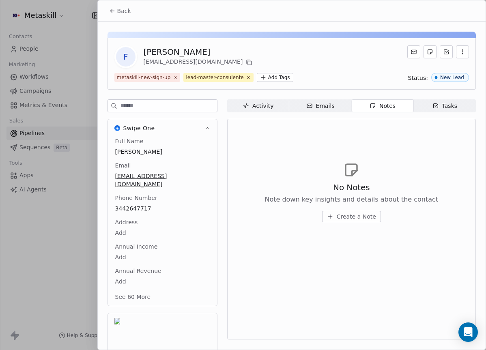
click at [364, 210] on div "No Notes Note down key insights and details about the contact Create a Note" at bounding box center [352, 202] width 174 height 41
click at [364, 212] on button "Create a Note" at bounding box center [351, 216] width 59 height 11
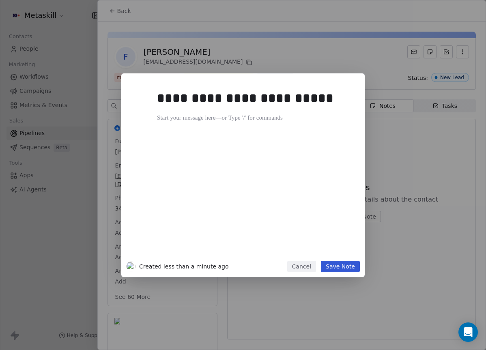
click at [435, 198] on div "**********" at bounding box center [243, 175] width 486 height 204
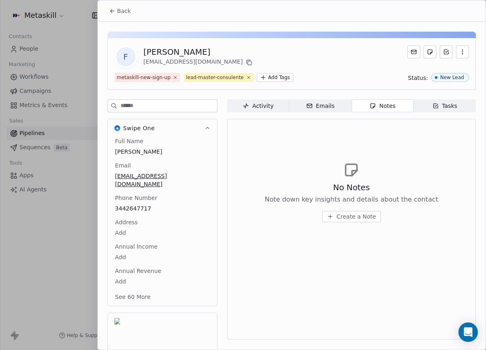
click at [357, 219] on span "Create a Note" at bounding box center [356, 217] width 39 height 8
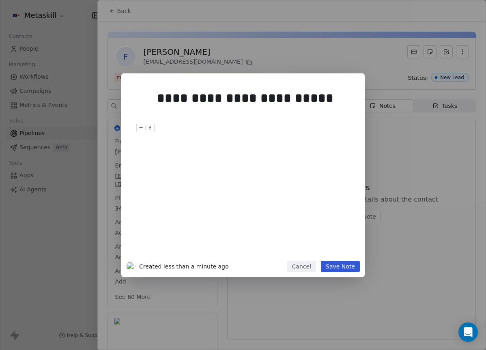
click at [170, 123] on div at bounding box center [255, 128] width 196 height 10
click at [170, 118] on div at bounding box center [255, 118] width 196 height 10
click at [169, 112] on div "**********" at bounding box center [255, 171] width 196 height 173
click at [405, 120] on div "**********" at bounding box center [243, 175] width 486 height 204
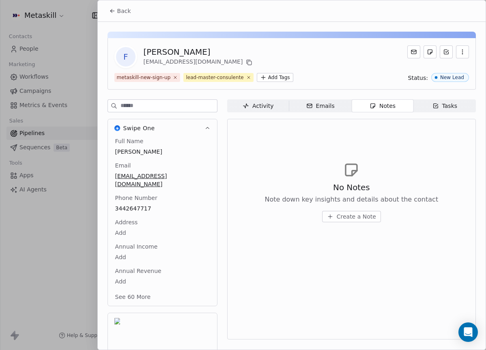
click at [246, 63] on icon at bounding box center [249, 62] width 6 height 6
click at [364, 220] on span "Create a Note" at bounding box center [356, 217] width 39 height 8
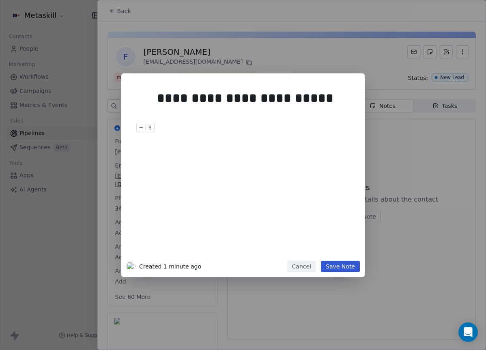
click at [211, 123] on div at bounding box center [255, 128] width 196 height 10
click at [203, 115] on div at bounding box center [255, 118] width 196 height 10
click at [203, 111] on h1 "**********" at bounding box center [255, 98] width 196 height 26
click at [208, 116] on div at bounding box center [255, 118] width 196 height 10
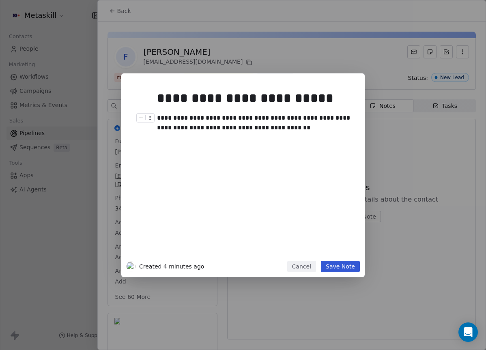
click at [174, 126] on div "**********" at bounding box center [255, 122] width 196 height 19
click at [275, 126] on div "**********" at bounding box center [255, 122] width 196 height 19
click at [295, 131] on div "**********" at bounding box center [255, 122] width 196 height 19
click at [240, 117] on div "**********" at bounding box center [255, 122] width 196 height 19
click at [345, 263] on button "Save Note" at bounding box center [340, 266] width 39 height 11
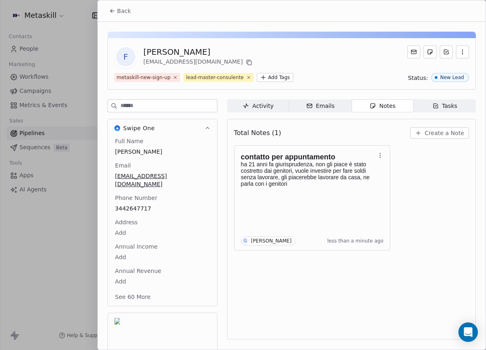
click at [109, 11] on icon at bounding box center [112, 11] width 6 height 6
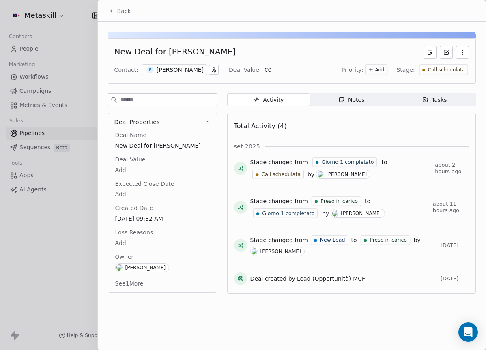
click at [443, 72] on span "Call schedulata" at bounding box center [446, 70] width 37 height 7
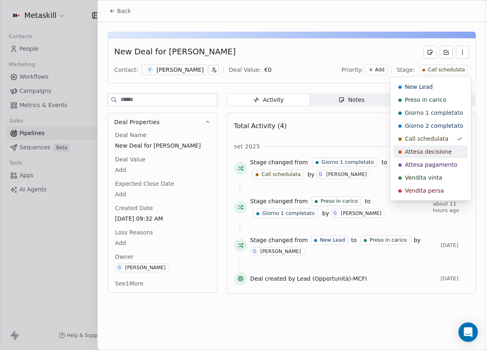
click at [443, 148] on span "Attesa decisione" at bounding box center [428, 152] width 47 height 8
